Goal: Find specific page/section: Find specific page/section

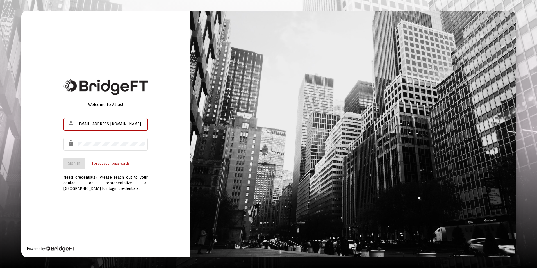
type input "[EMAIL_ADDRESS][DOMAIN_NAME]"
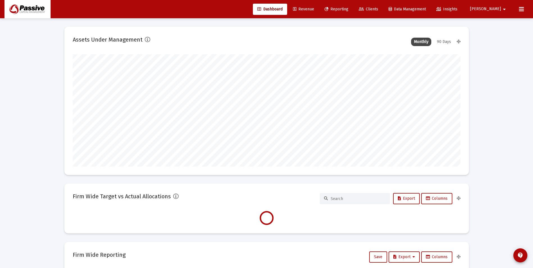
type input "[DATE]"
click at [319, 5] on link "Revenue" at bounding box center [304, 9] width 30 height 11
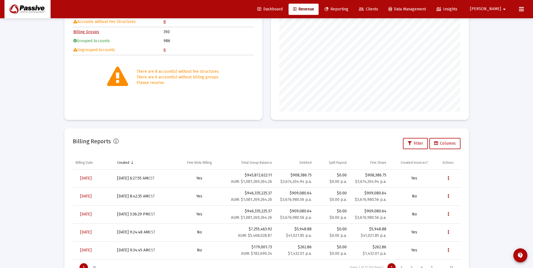
scroll to position [106, 0]
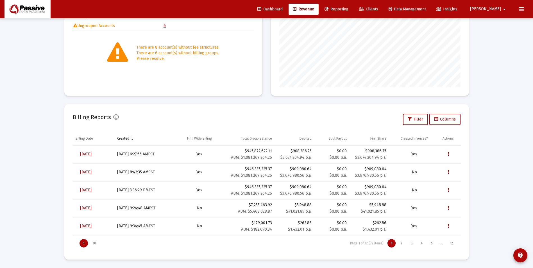
click at [49, 83] on div "Loading... Billing Invoices Run One Off Billing Run Firm-Wide Billing Settings …" at bounding box center [266, 81] width 533 height 374
